Goal: Information Seeking & Learning: Check status

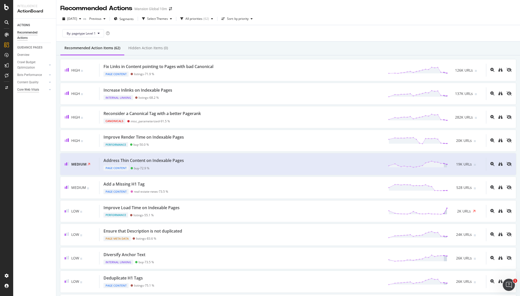
click at [39, 89] on div "Core Web Vitals" at bounding box center [28, 89] width 22 height 5
